Goal: Use online tool/utility: Utilize a website feature to perform a specific function

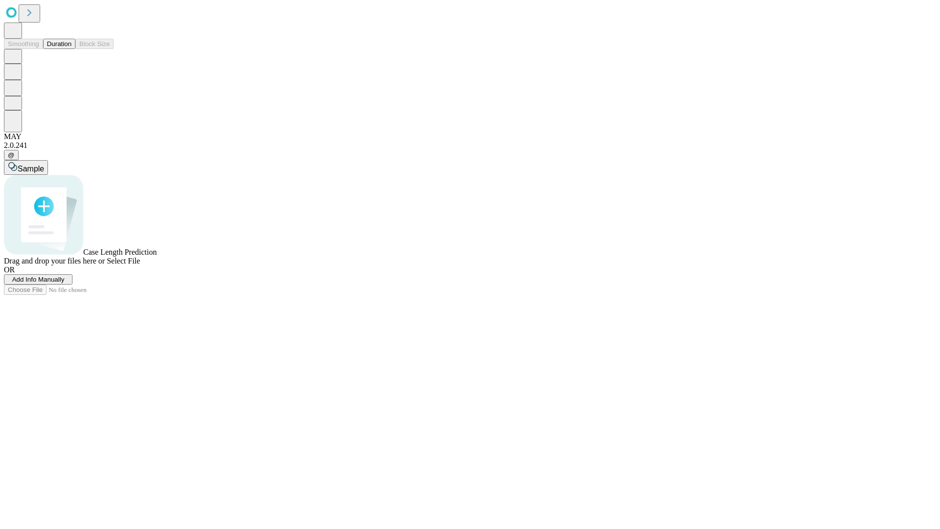
click at [65, 283] on span "Add Info Manually" at bounding box center [38, 279] width 52 height 7
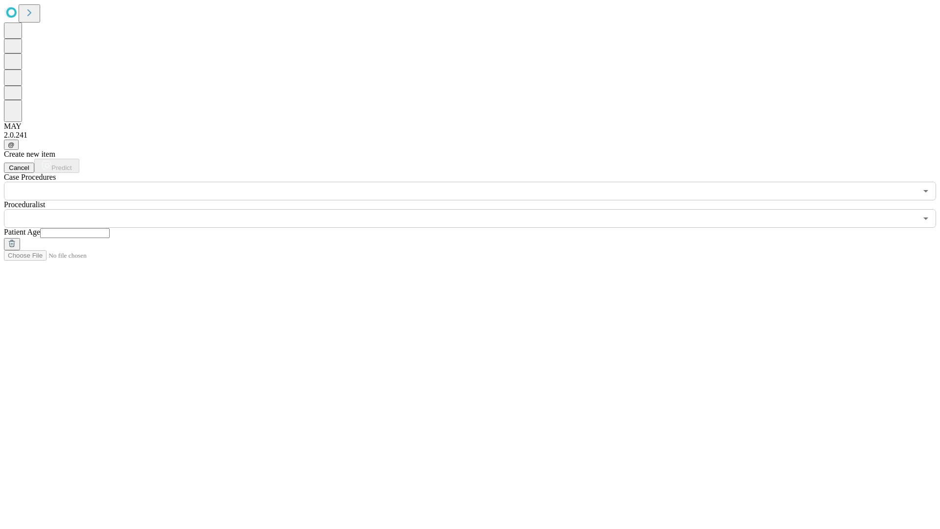
click at [110, 228] on input "text" at bounding box center [75, 233] width 70 height 10
type input "**"
click at [477, 209] on input "text" at bounding box center [460, 218] width 913 height 19
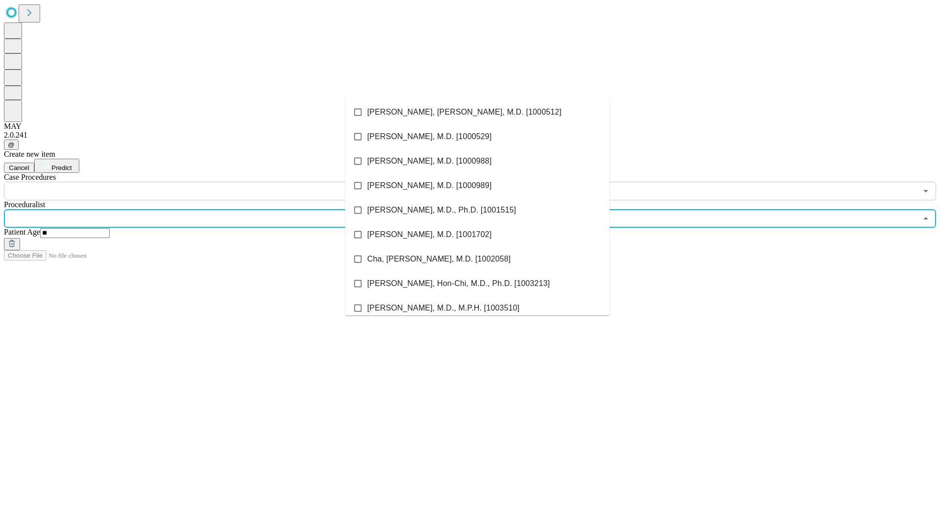
click at [477, 112] on li "[PERSON_NAME], [PERSON_NAME], M.D. [1000512]" at bounding box center [477, 112] width 264 height 24
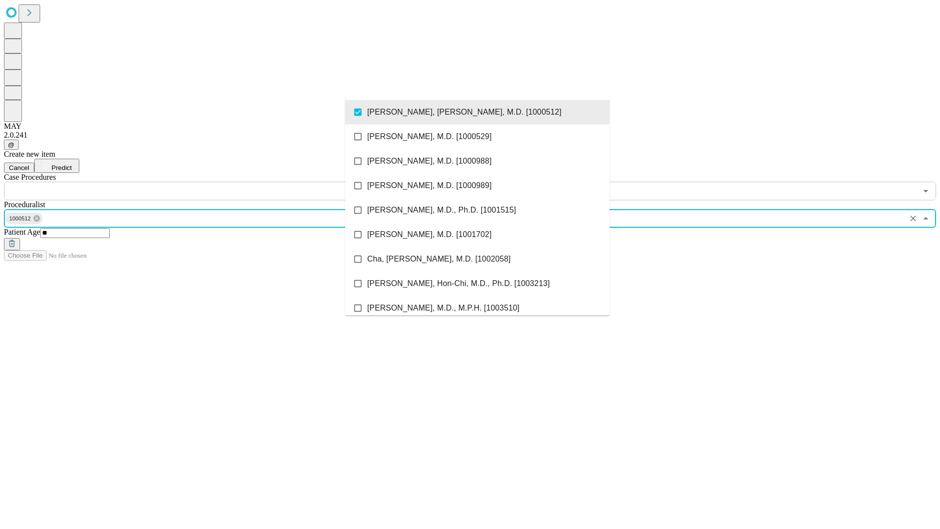
click at [206, 182] on input "text" at bounding box center [460, 191] width 913 height 19
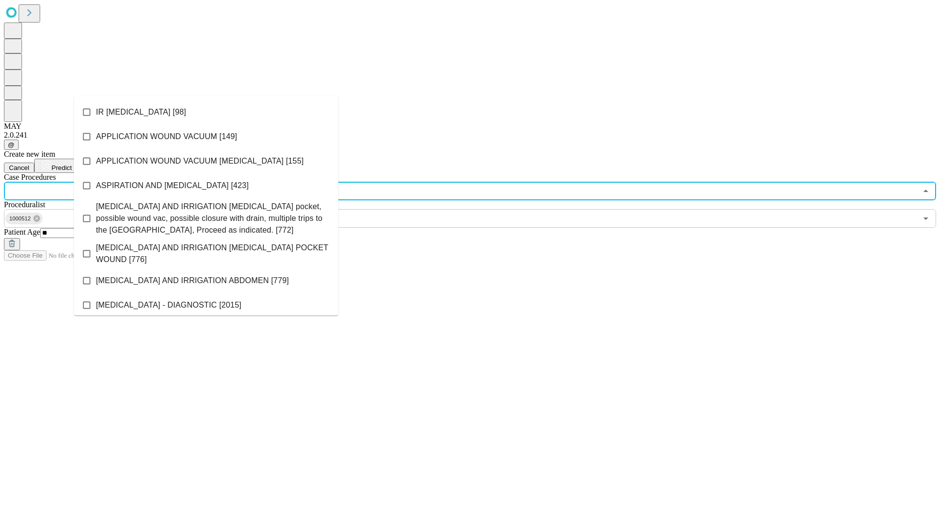
click at [206, 112] on li "IR [MEDICAL_DATA] [98]" at bounding box center [206, 112] width 264 height 24
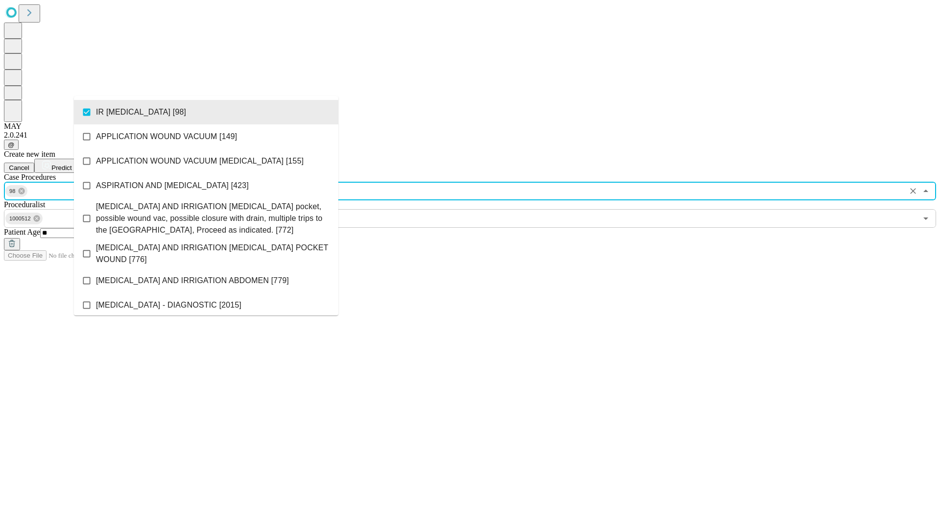
click at [71, 164] on span "Predict" at bounding box center [61, 167] width 20 height 7
